Goal: Task Accomplishment & Management: Complete application form

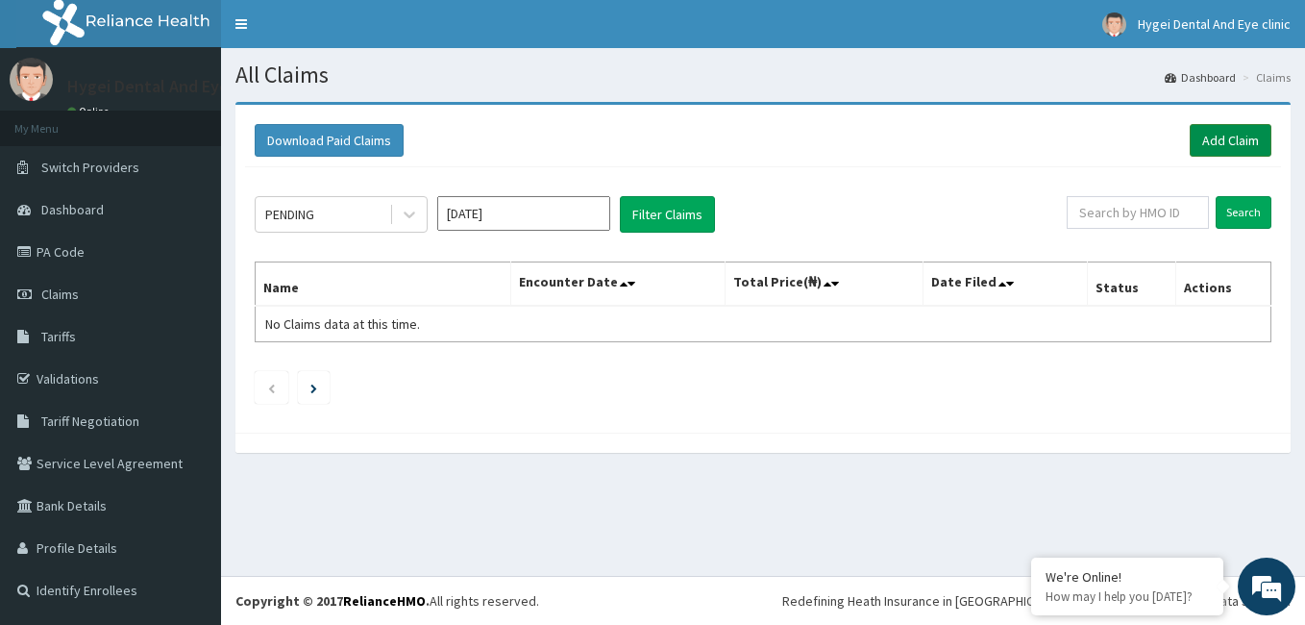
click at [1226, 128] on link "Add Claim" at bounding box center [1231, 140] width 82 height 33
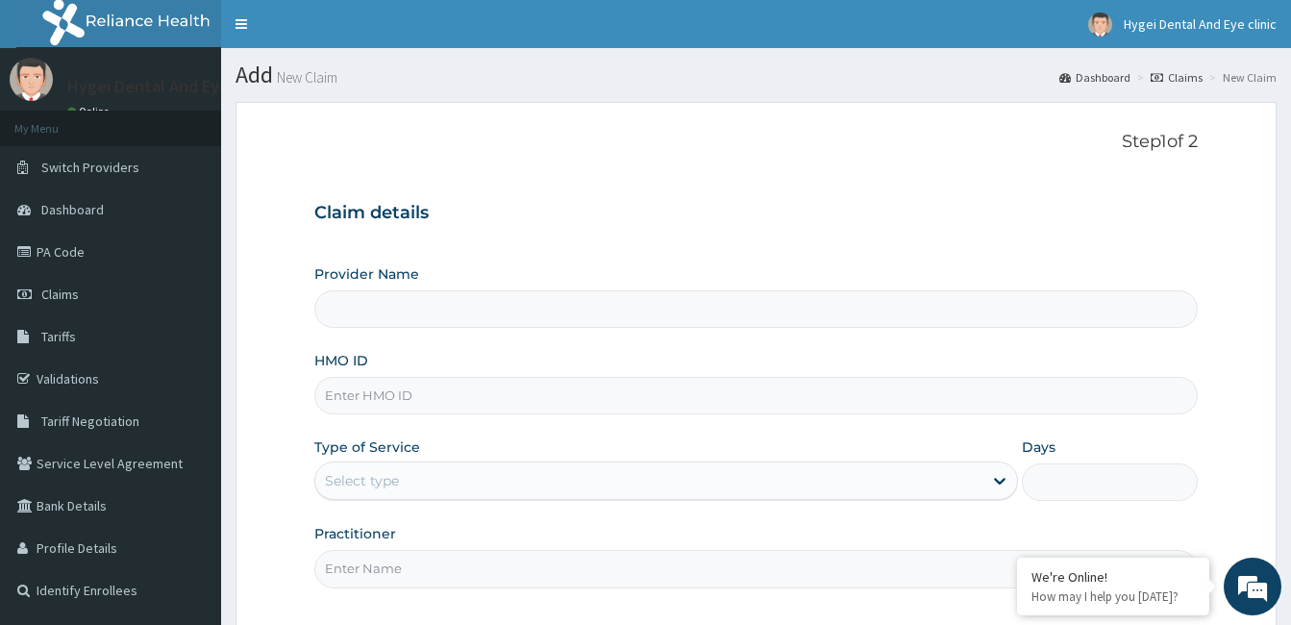
click at [416, 403] on input "HMO ID" at bounding box center [755, 395] width 883 height 37
type input "Hygei Dental & Eye Clinic - Ikeja"
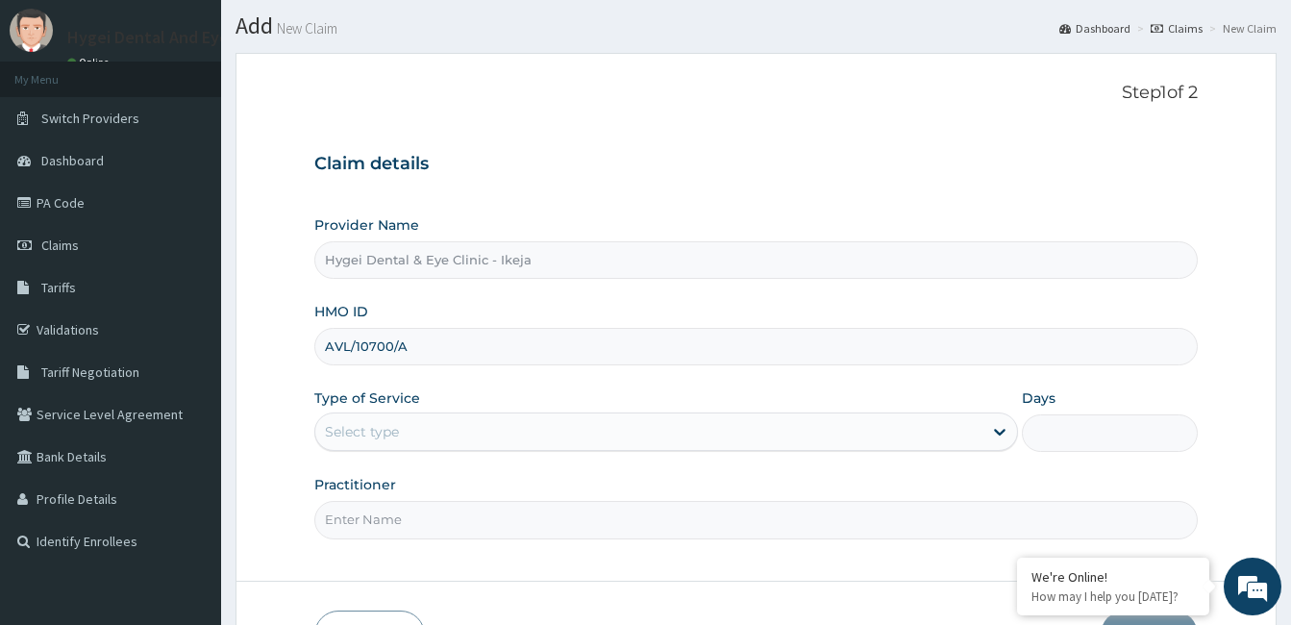
scroll to position [96, 0]
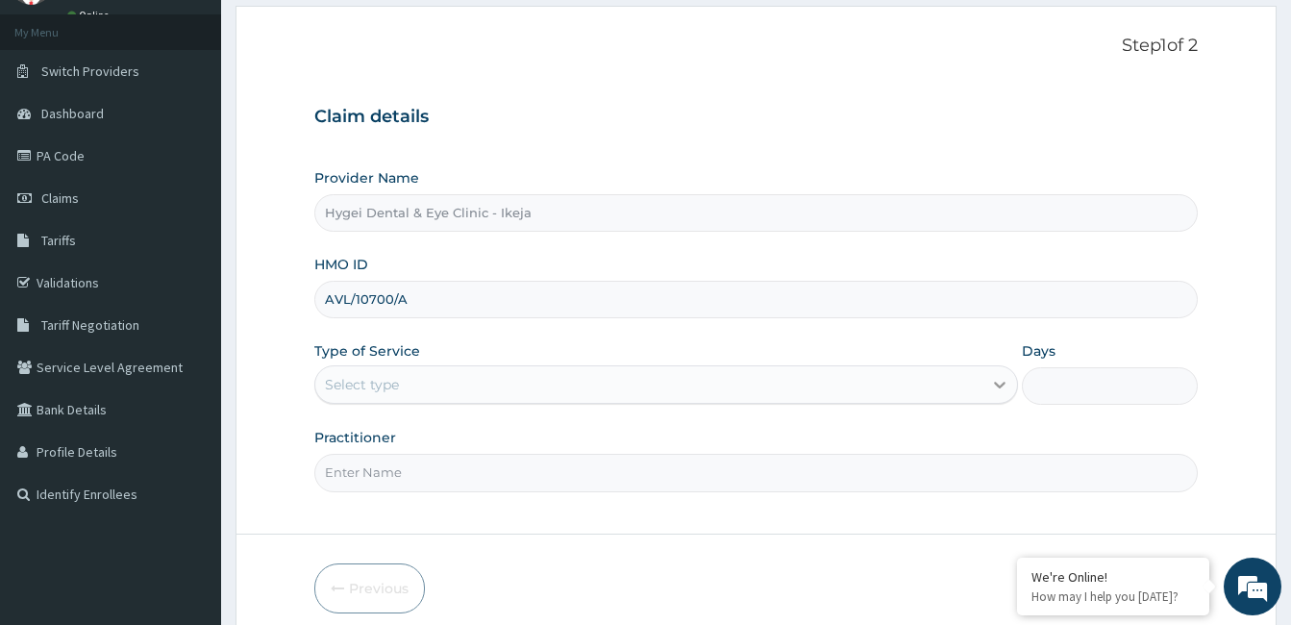
type input "AVL/10700/A"
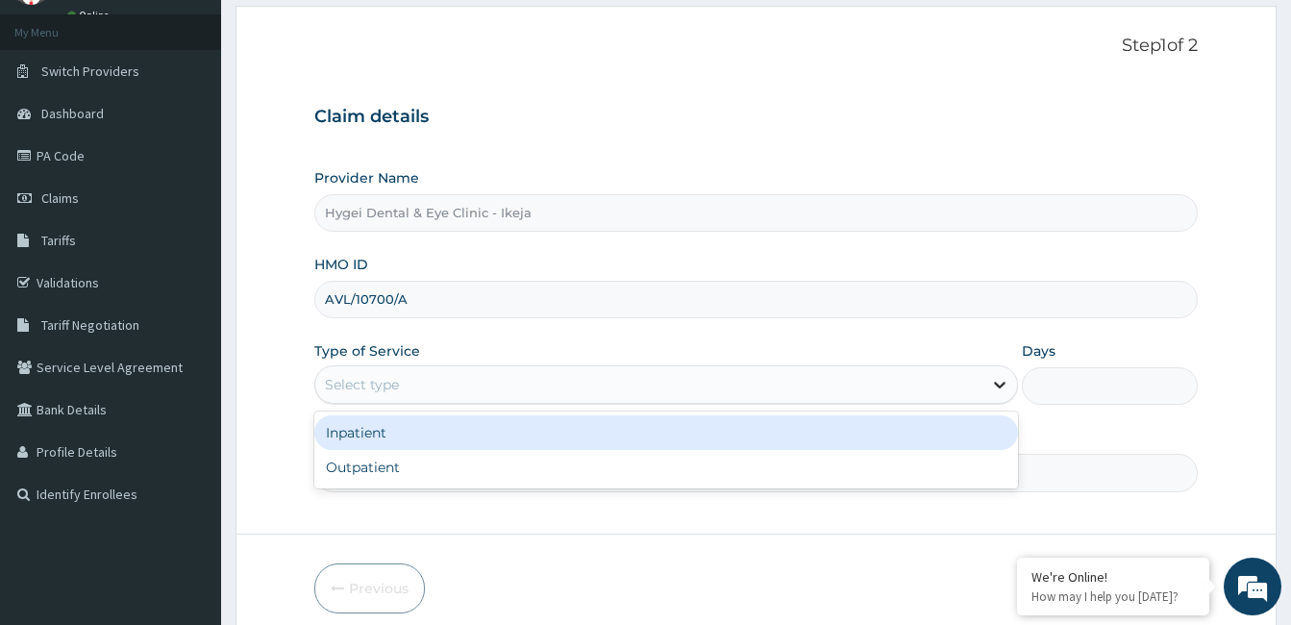
click at [1001, 385] on icon at bounding box center [1000, 385] width 12 height 7
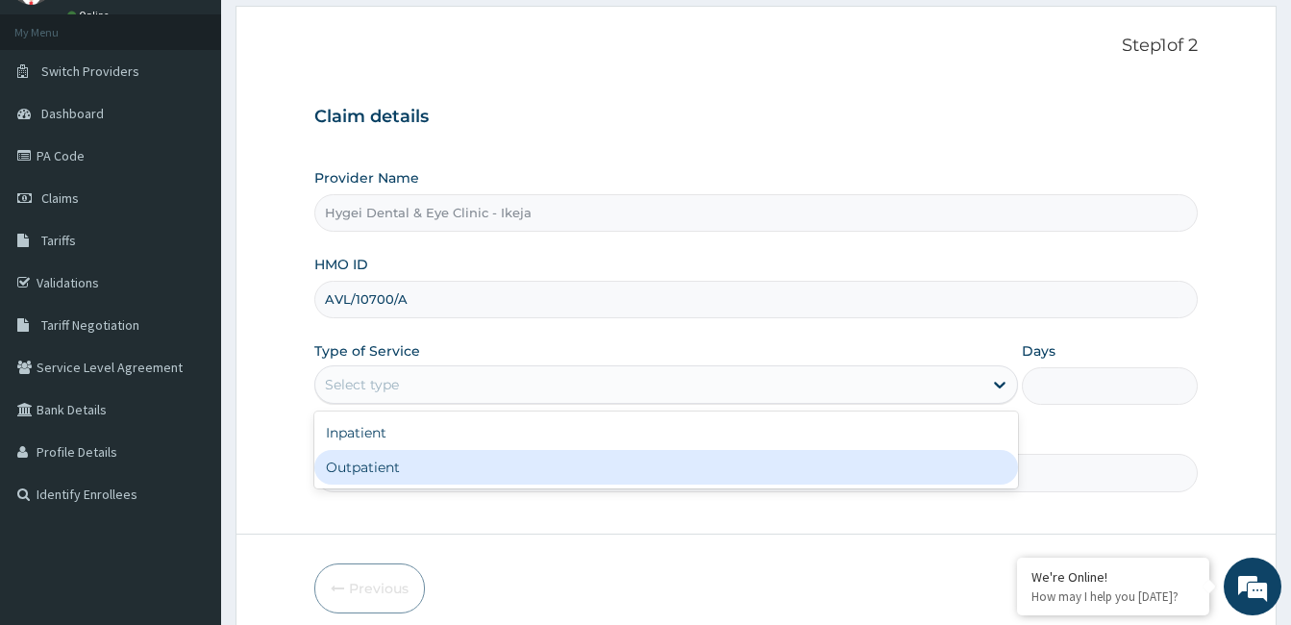
click at [892, 458] on div "Outpatient" at bounding box center [665, 467] width 703 height 35
type input "1"
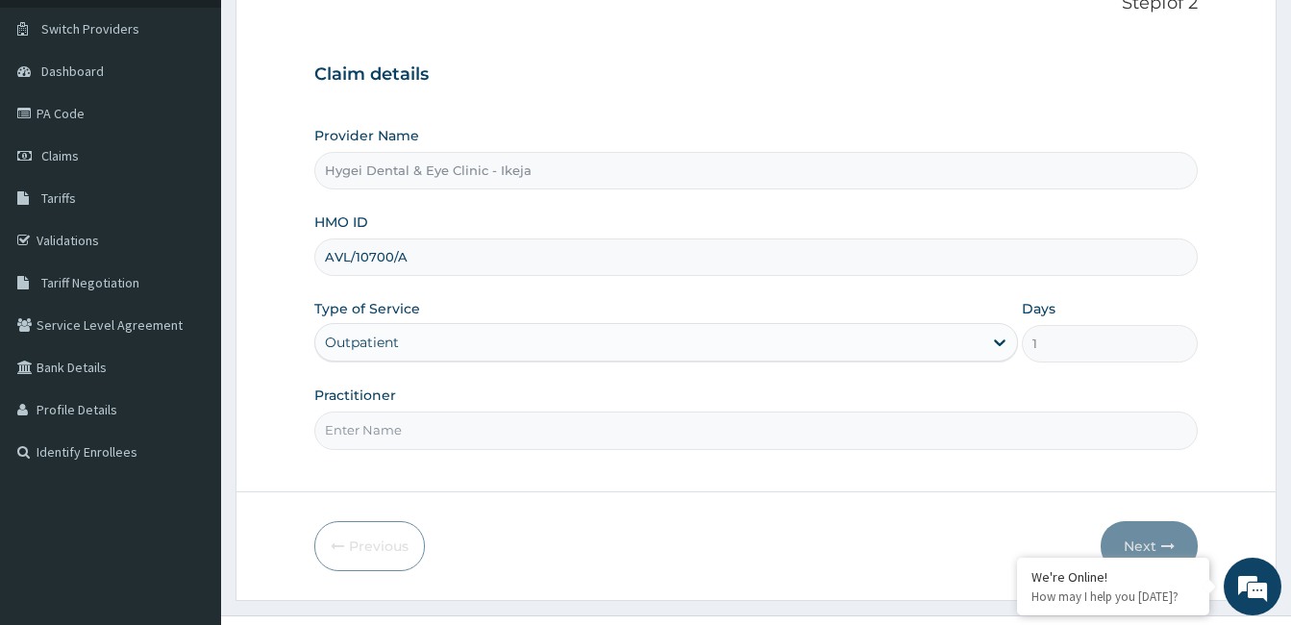
scroll to position [178, 0]
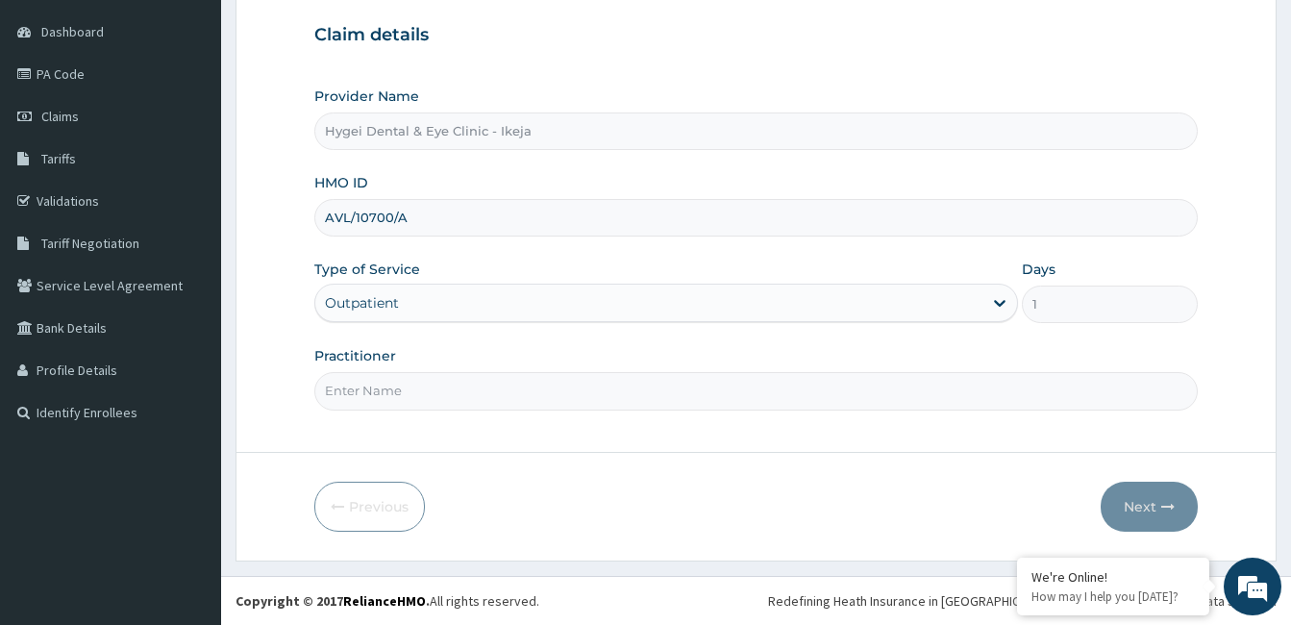
click at [378, 374] on input "Practitioner" at bounding box center [755, 390] width 883 height 37
type input "DR ILESANMI"
click at [1152, 501] on button "Next" at bounding box center [1148, 506] width 97 height 50
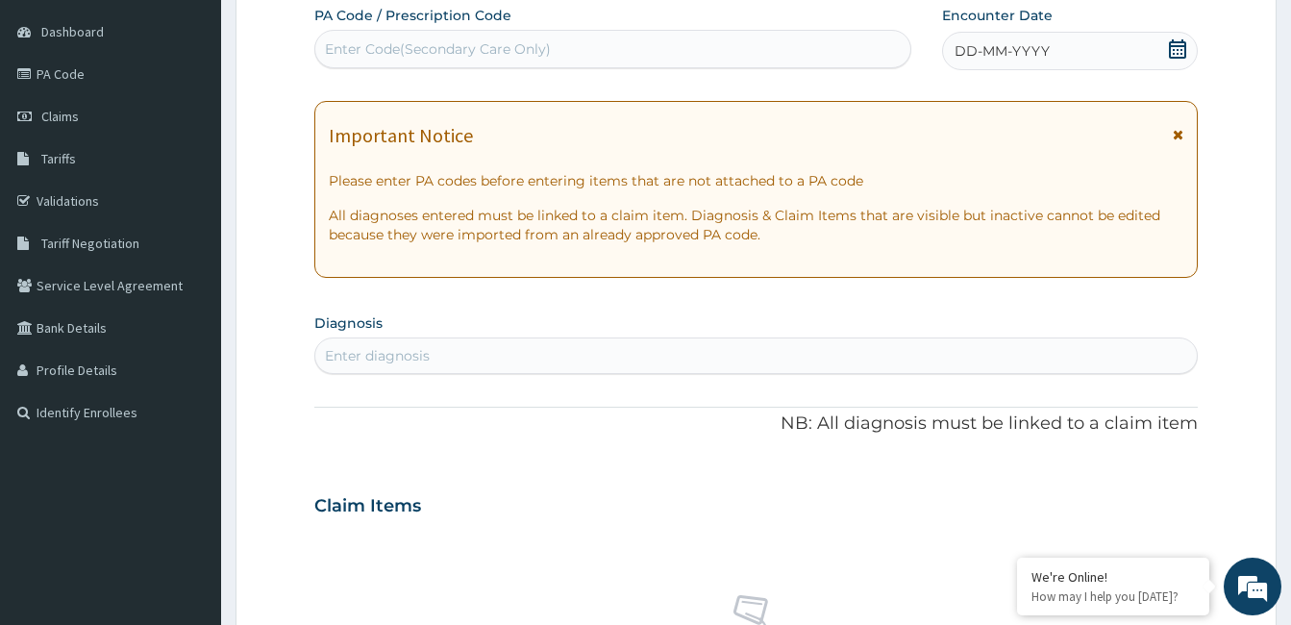
click at [357, 48] on div "Enter Code(Secondary Care Only)" at bounding box center [438, 48] width 226 height 19
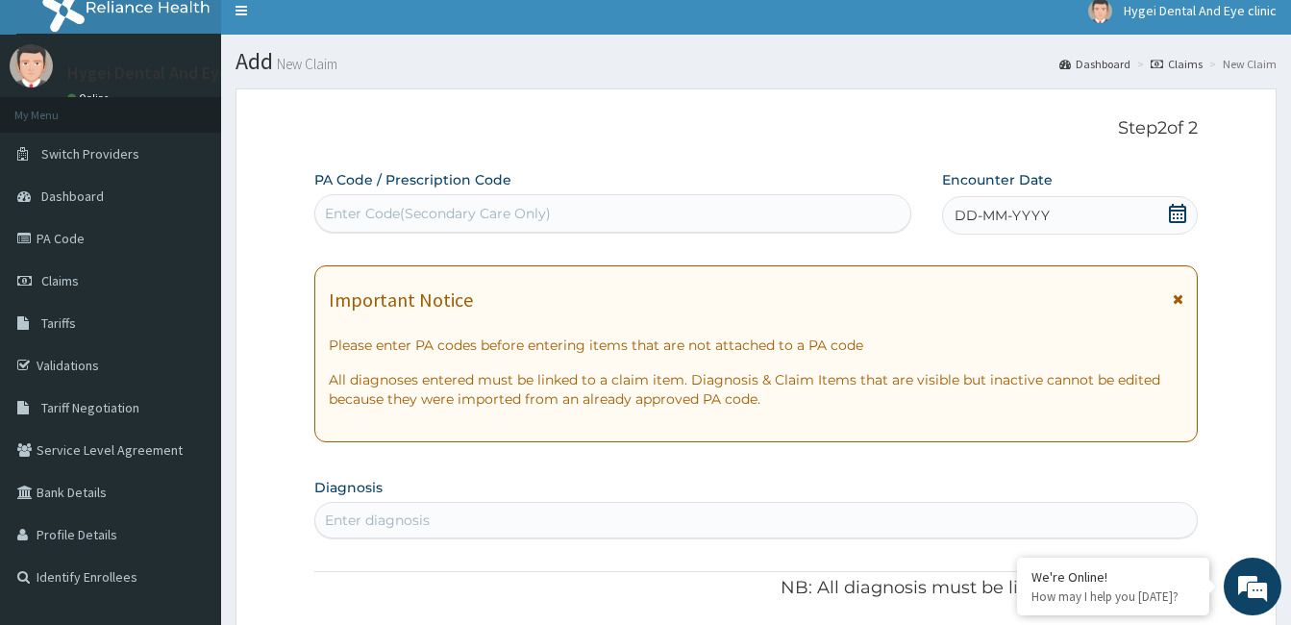
scroll to position [0, 0]
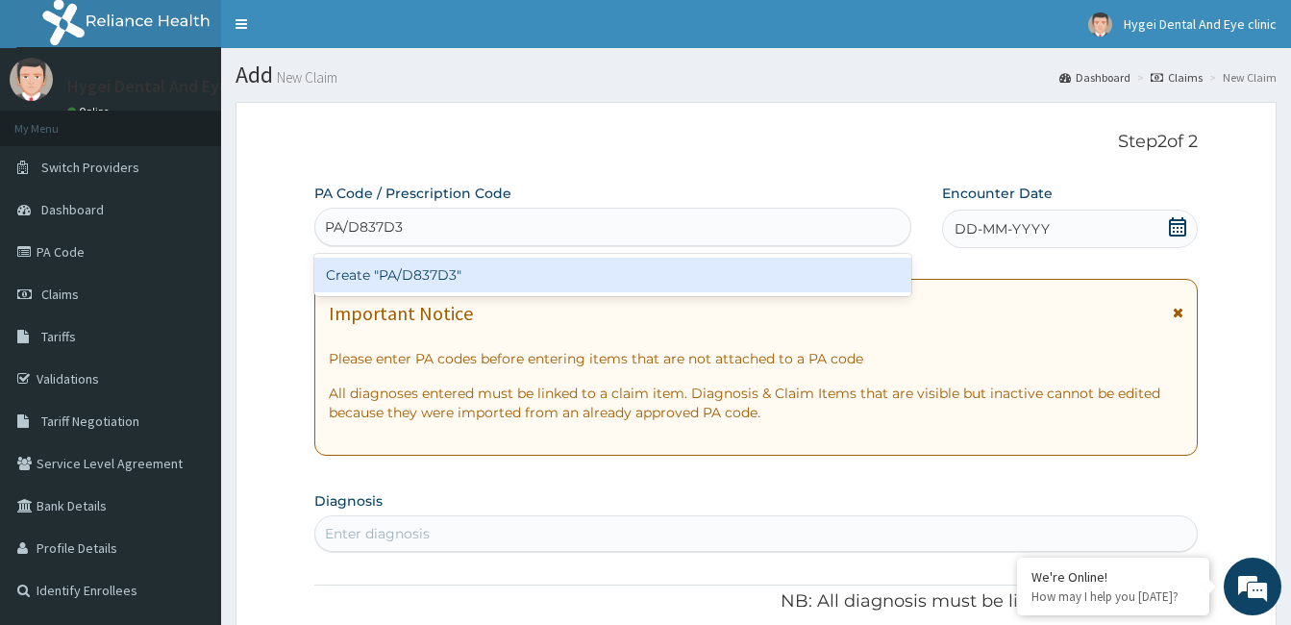
type input "PA/D837D3"
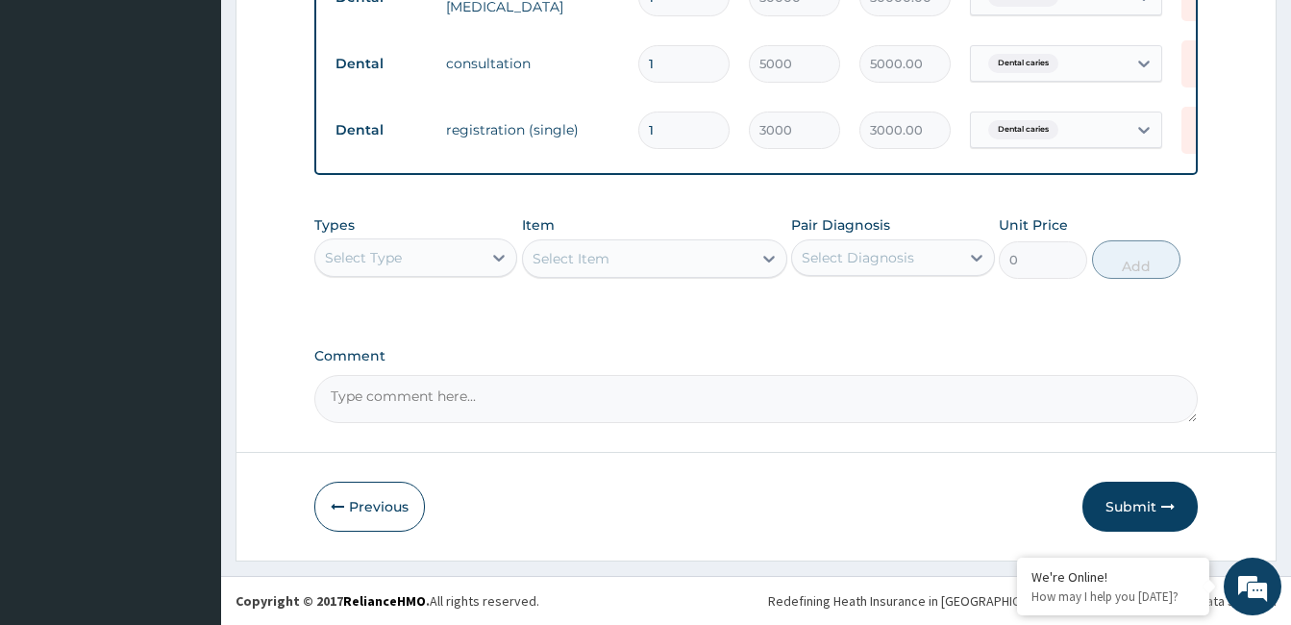
scroll to position [817, 0]
click at [1138, 512] on button "Submit" at bounding box center [1139, 506] width 115 height 50
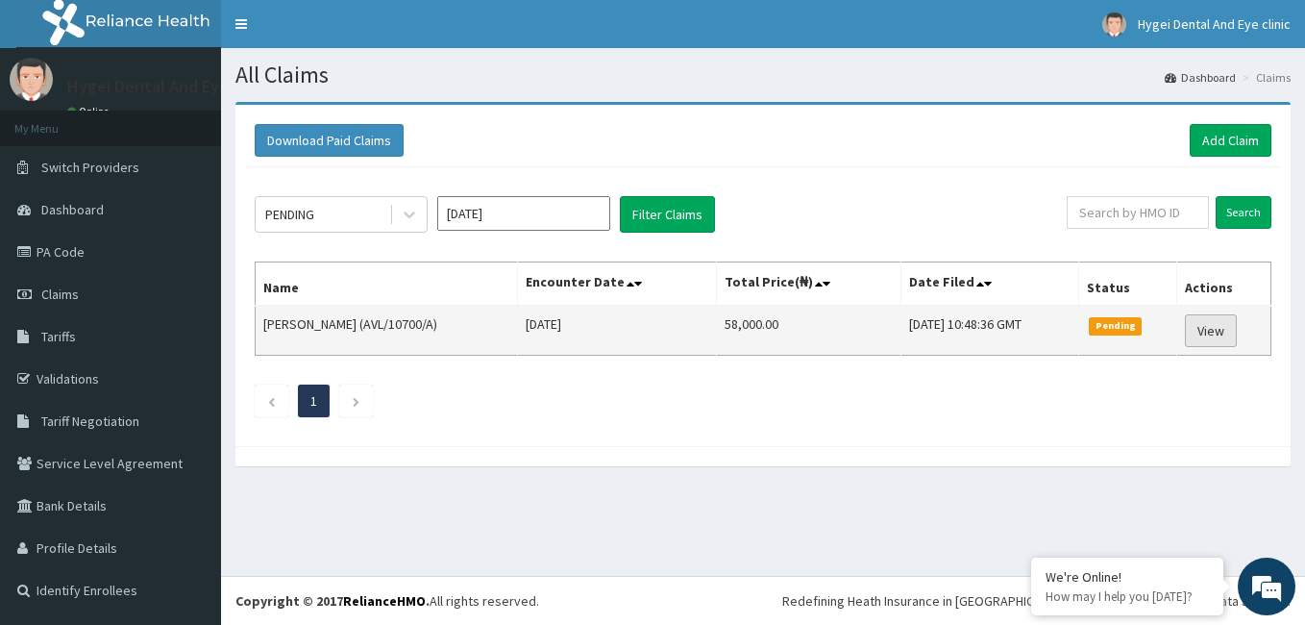
click at [1223, 321] on link "View" at bounding box center [1211, 330] width 52 height 33
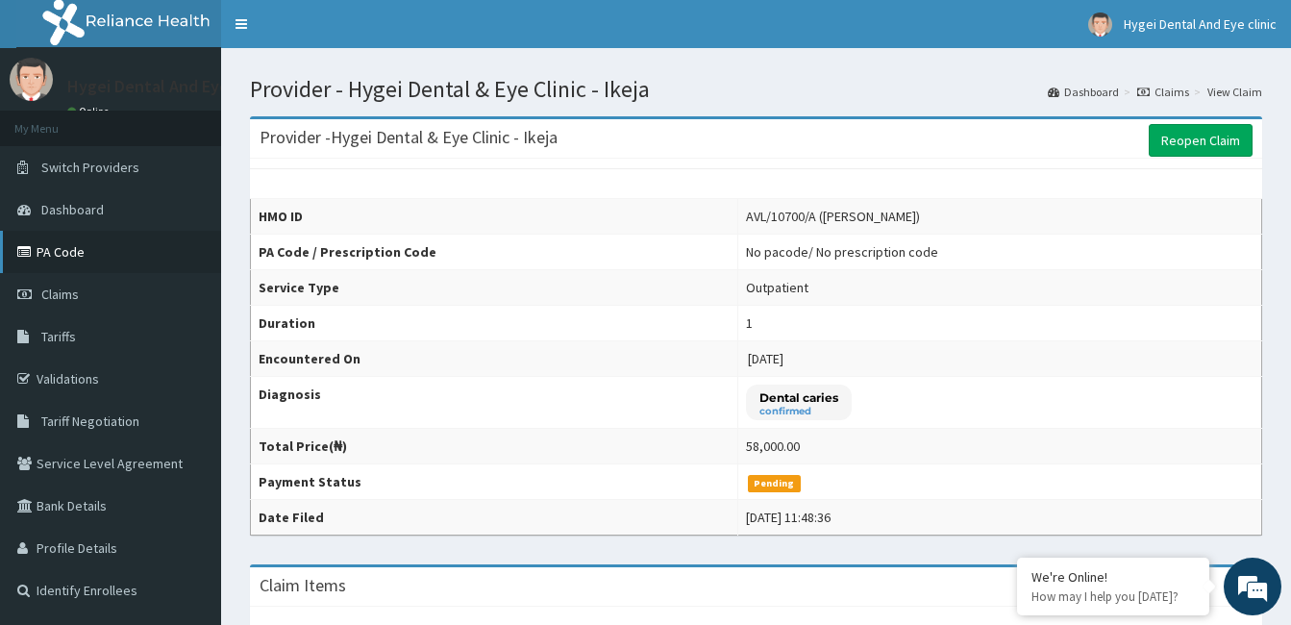
click at [148, 251] on link "PA Code" at bounding box center [110, 252] width 221 height 42
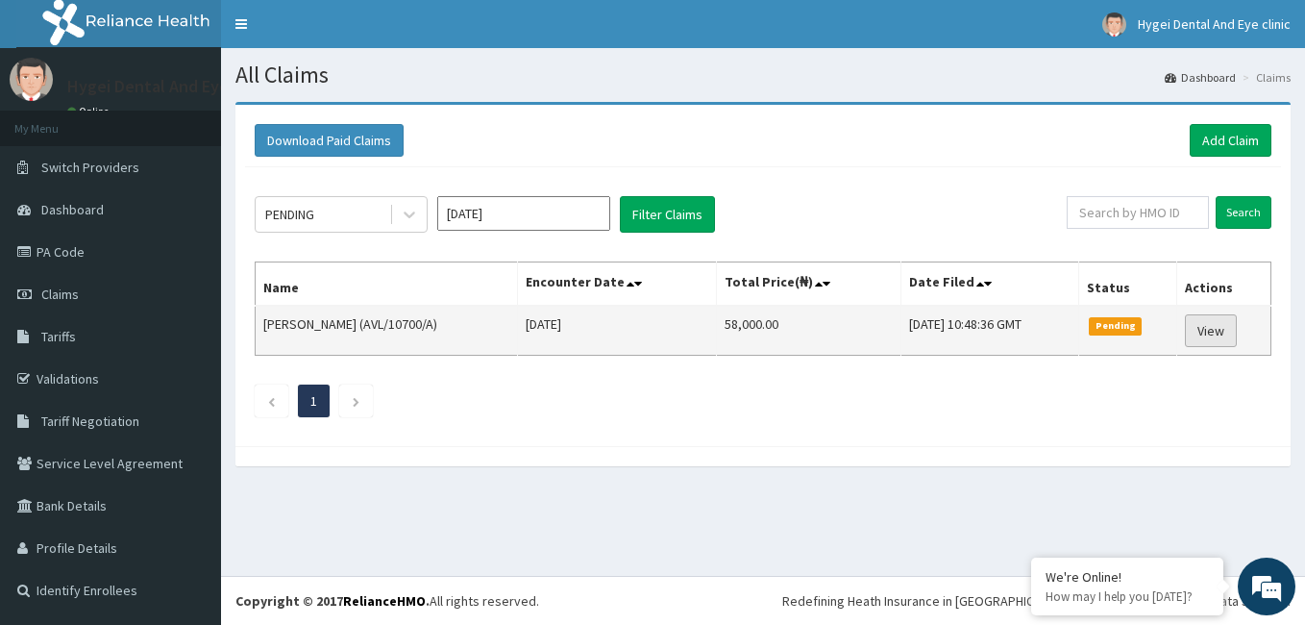
click at [1225, 331] on link "View" at bounding box center [1211, 330] width 52 height 33
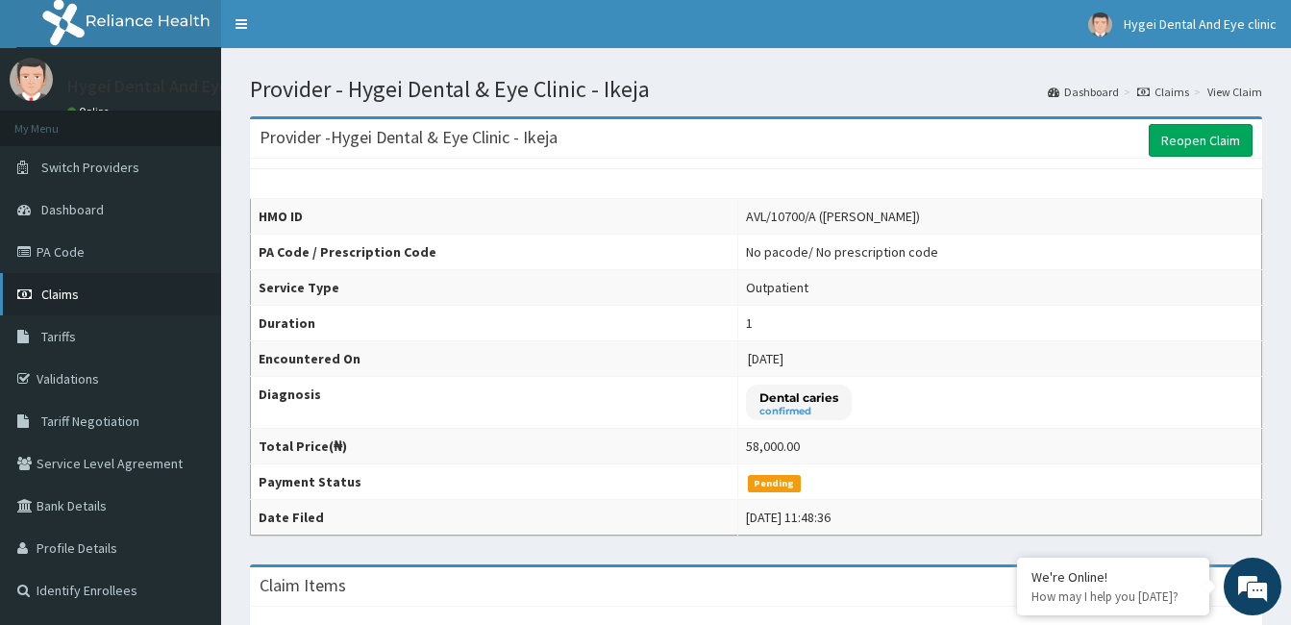
click at [142, 280] on link "Claims" at bounding box center [110, 294] width 221 height 42
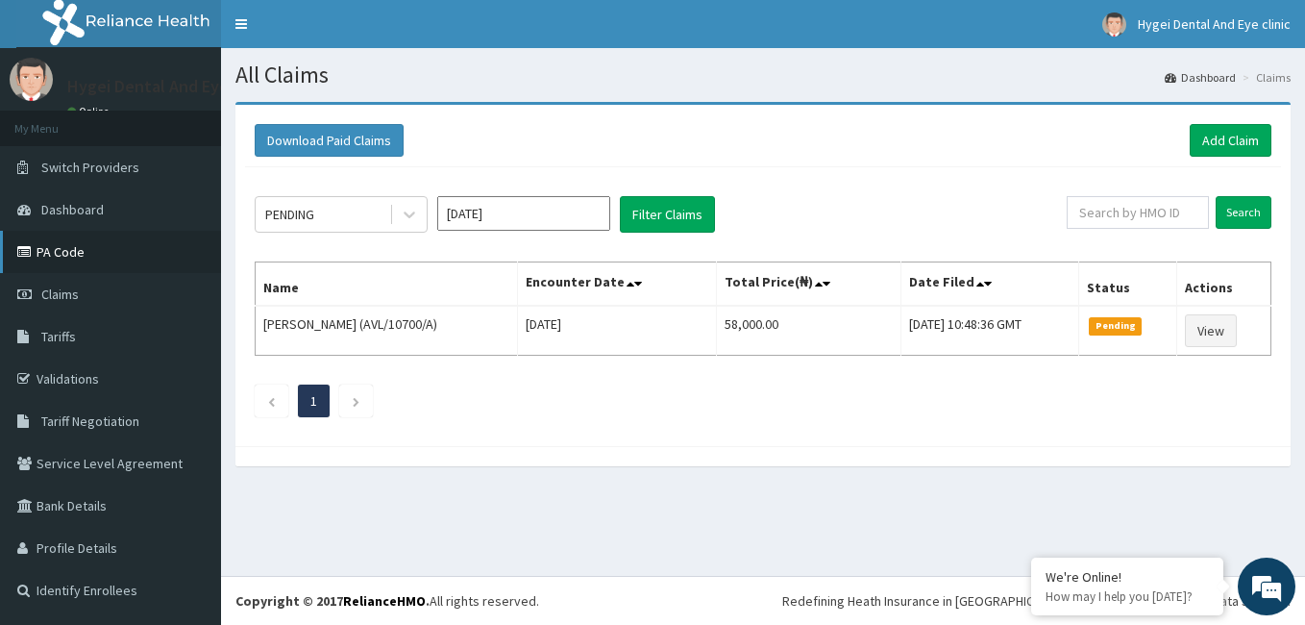
click at [158, 249] on link "PA Code" at bounding box center [110, 252] width 221 height 42
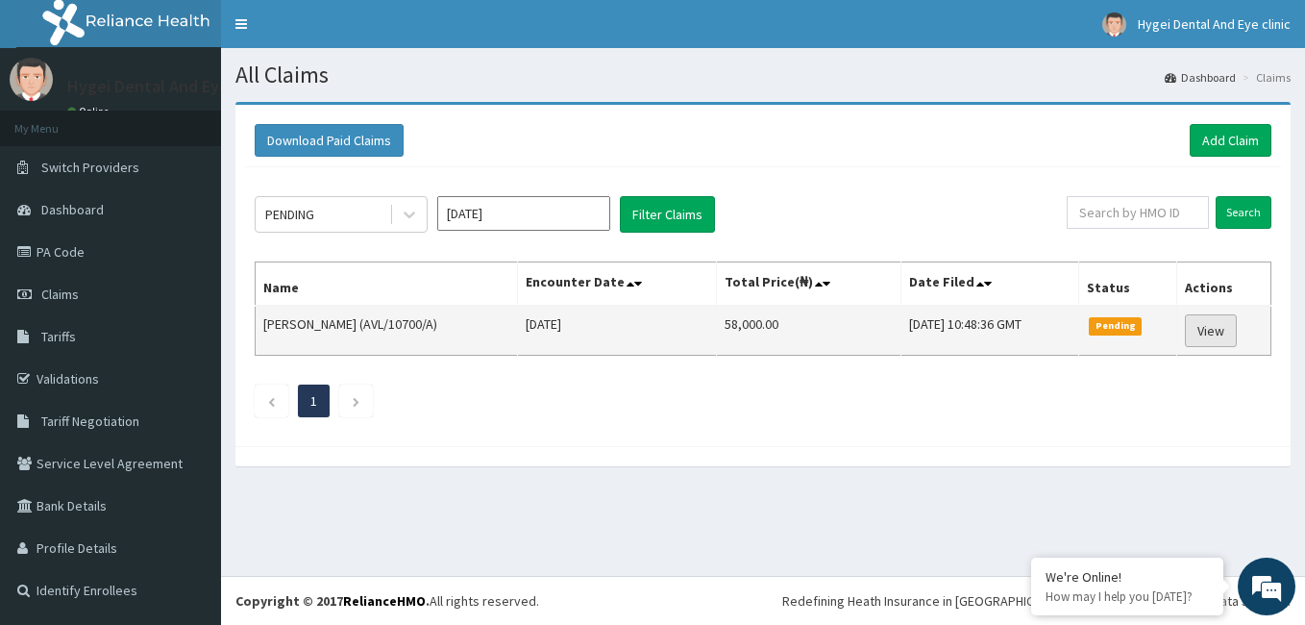
click at [1207, 337] on link "View" at bounding box center [1211, 330] width 52 height 33
